Goal: Obtain resource: Download file/media

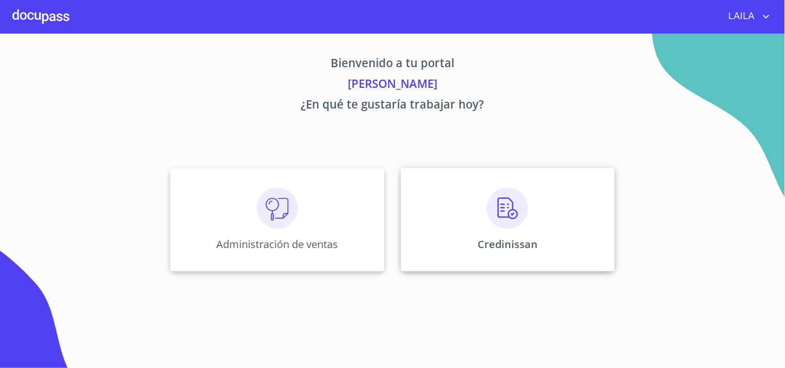
click at [516, 198] on img at bounding box center [507, 208] width 41 height 41
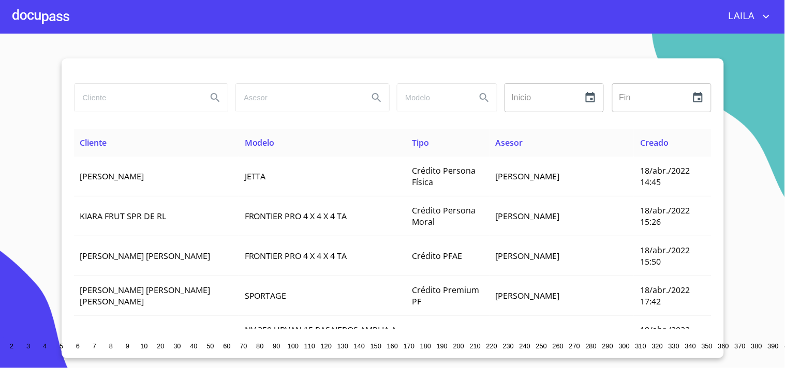
click at [169, 96] on input "search" at bounding box center [136, 98] width 124 height 28
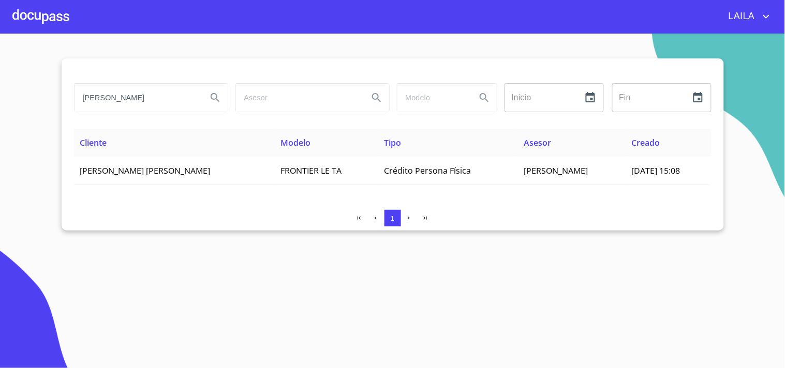
click at [171, 107] on input "[PERSON_NAME]" at bounding box center [136, 98] width 124 height 28
type input "[PERSON_NAME] [GEOGRAPHIC_DATA]"
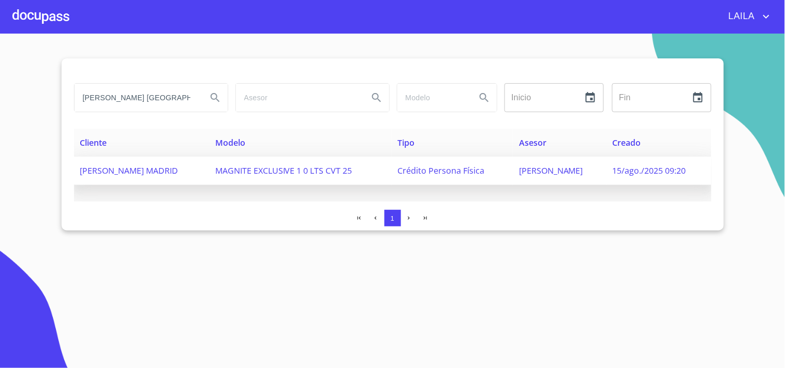
click at [216, 169] on td "MAGNITE EXCLUSIVE 1 0 LTS CVT 25" at bounding box center [300, 171] width 183 height 28
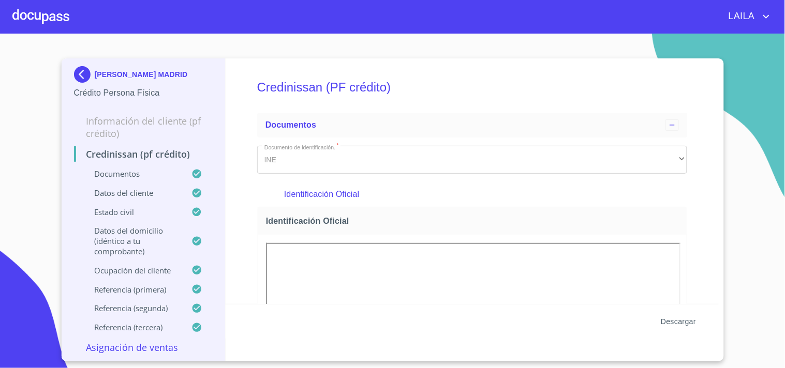
click at [681, 323] on span "Descargar" at bounding box center [678, 322] width 35 height 13
